Goal: Task Accomplishment & Management: Manage account settings

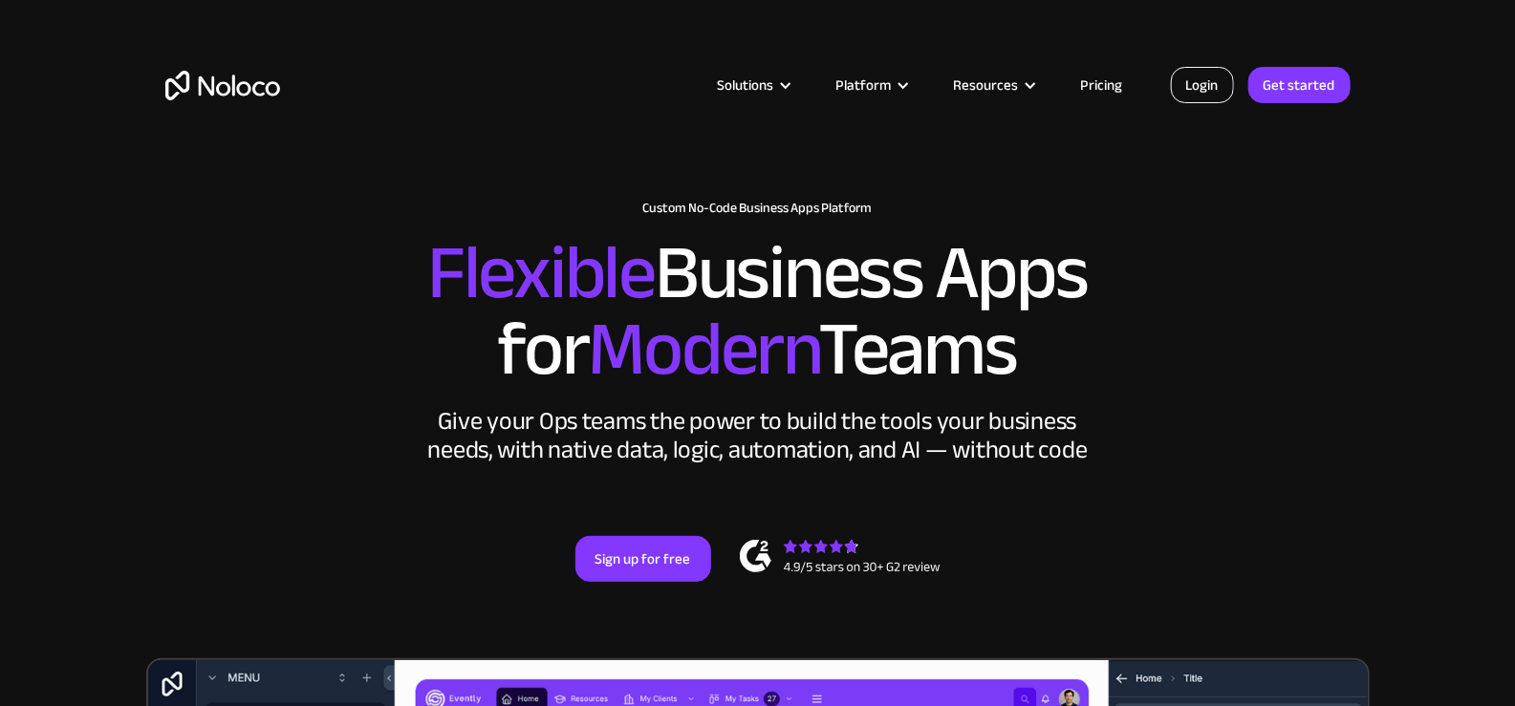
click at [1196, 95] on link "Login" at bounding box center [1202, 85] width 63 height 36
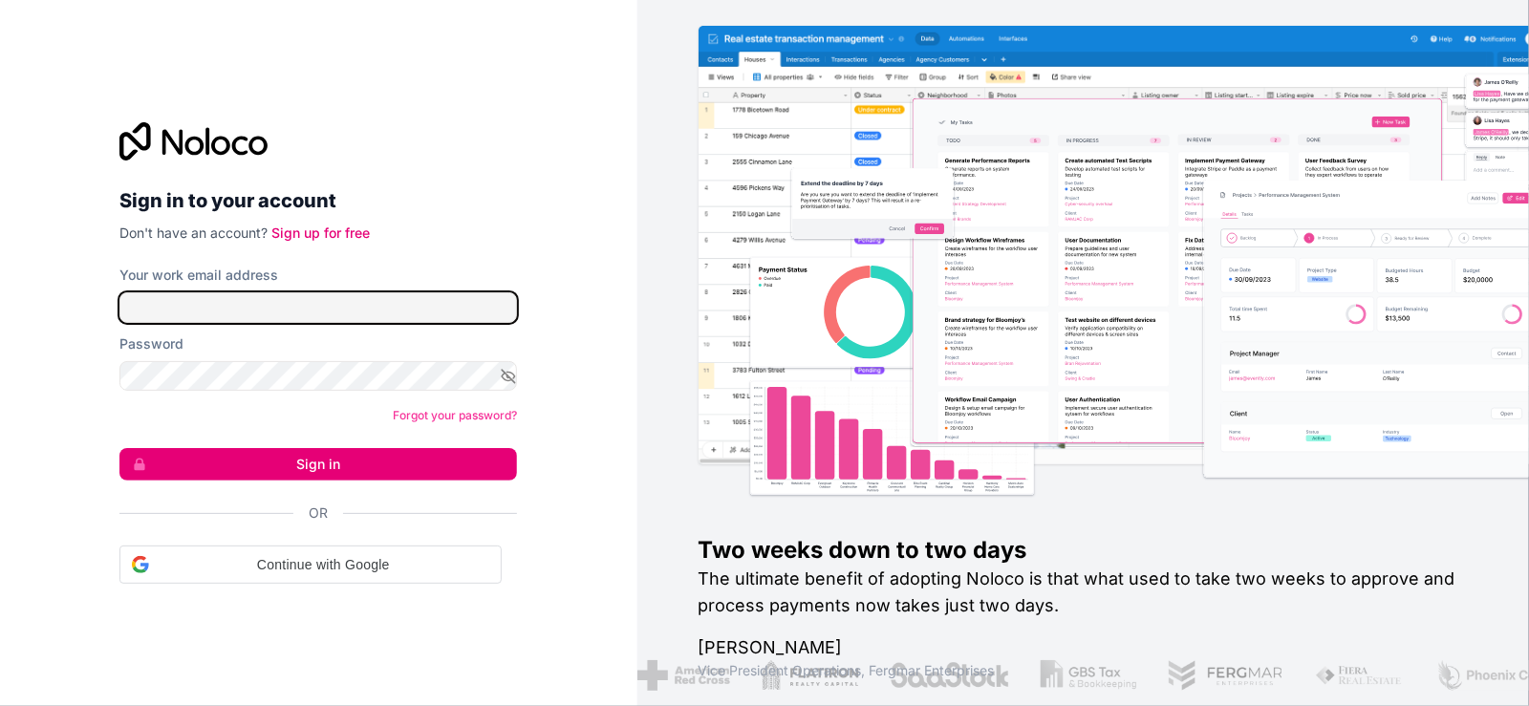
type input "[EMAIL_ADDRESS][DOMAIN_NAME]"
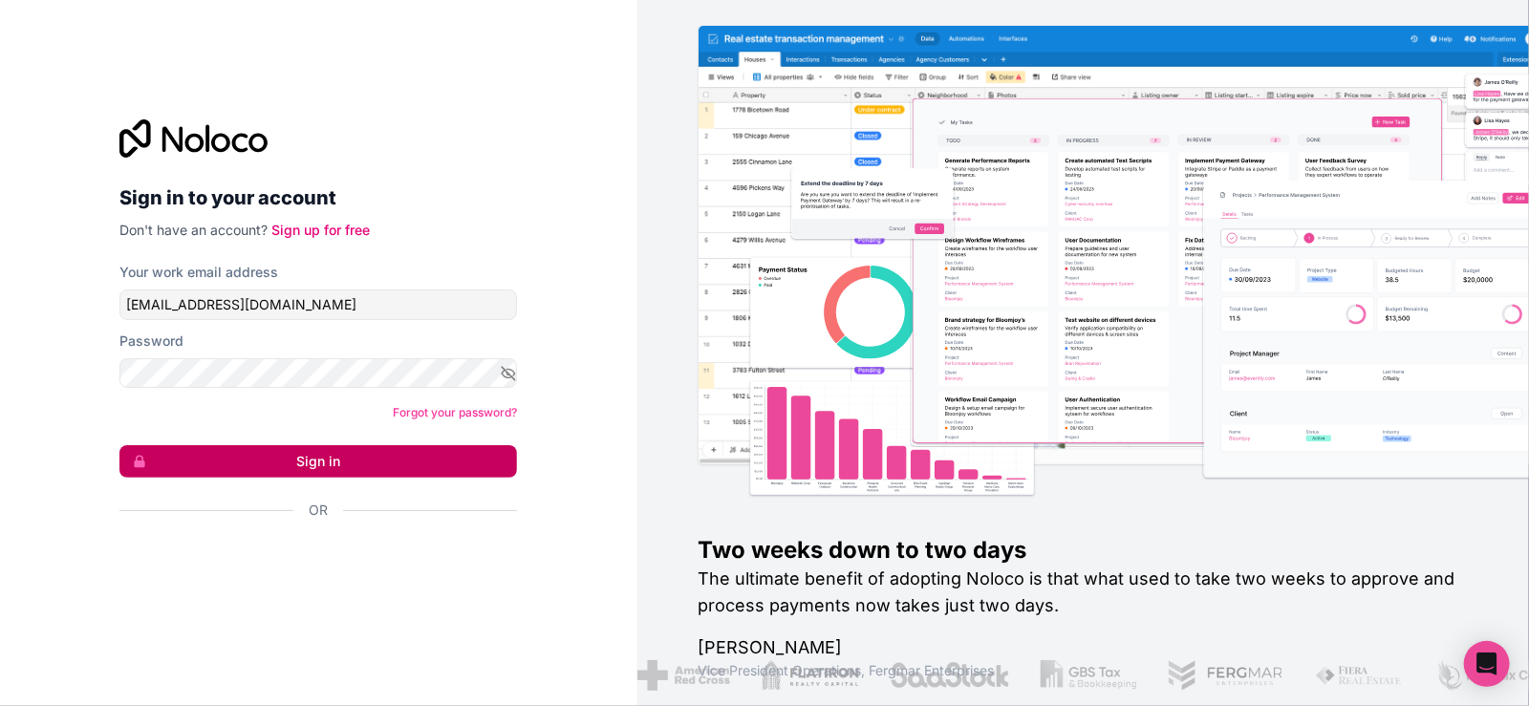
click at [376, 459] on button "Sign in" at bounding box center [318, 461] width 398 height 32
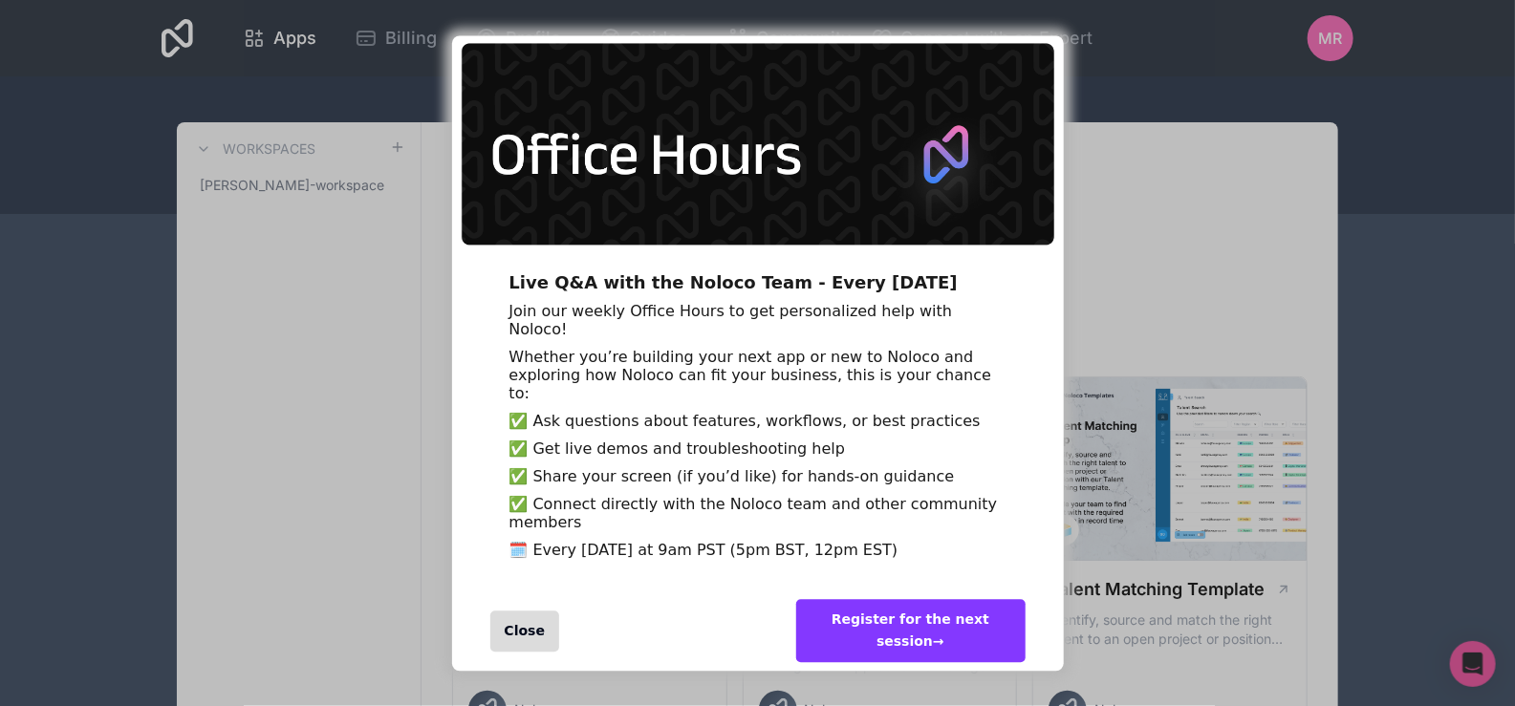
scroll to position [51, 0]
click at [1229, 230] on div "Live Q&A with the Noloco Team - Every [DATE] Join our weekly Office Hours to ge…" at bounding box center [757, 353] width 1515 height 706
click at [528, 625] on div "Close" at bounding box center [525, 631] width 70 height 41
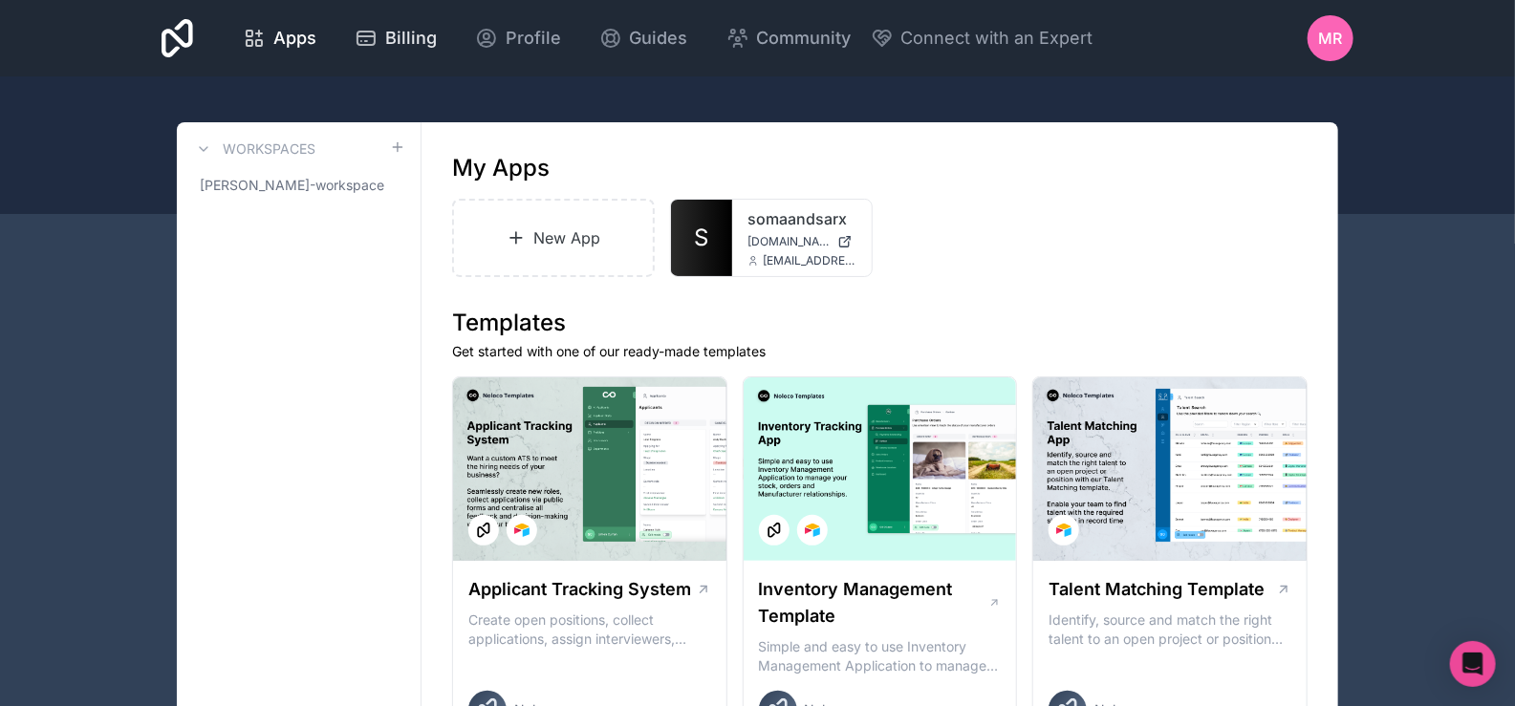
click at [428, 41] on span "Billing" at bounding box center [411, 38] width 52 height 27
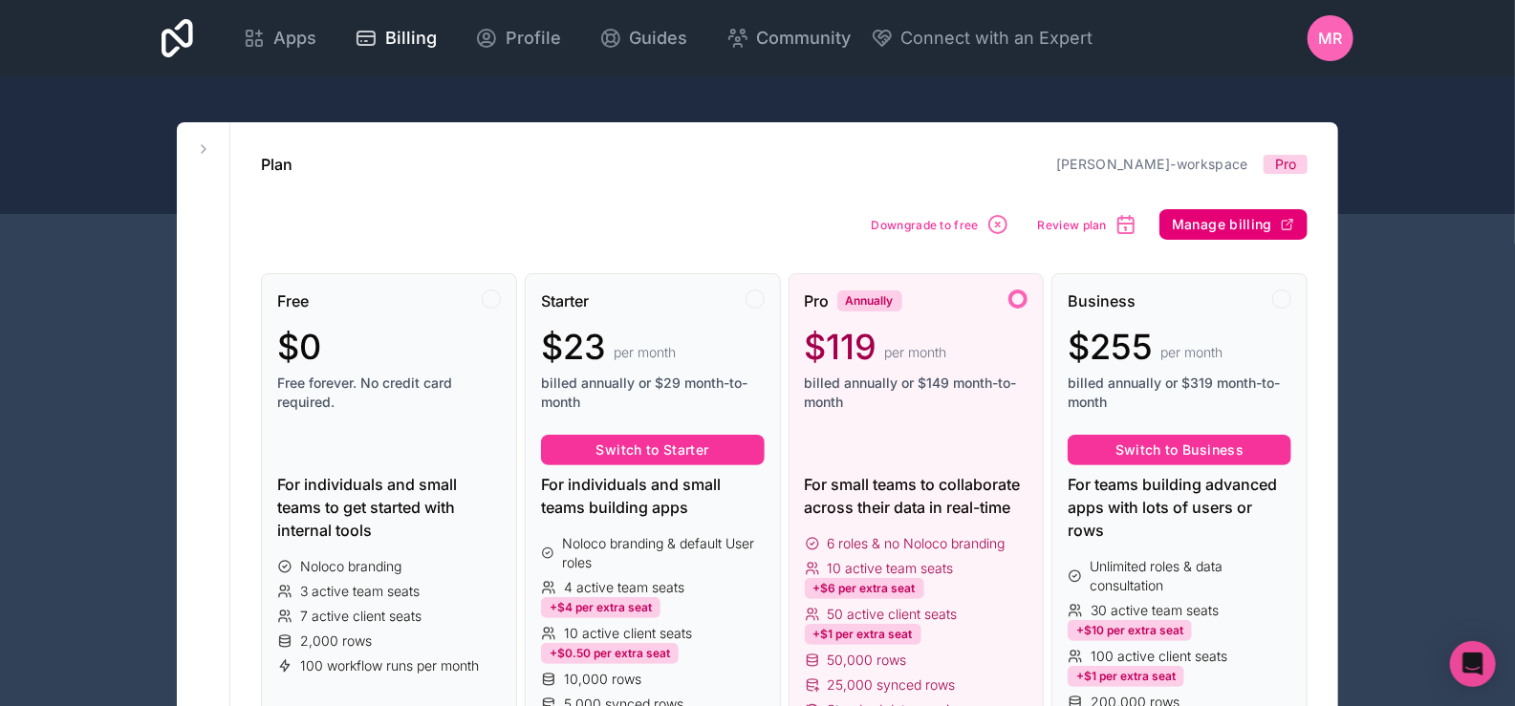
click at [1200, 221] on span "Manage billing" at bounding box center [1222, 224] width 100 height 17
